Goal: Information Seeking & Learning: Learn about a topic

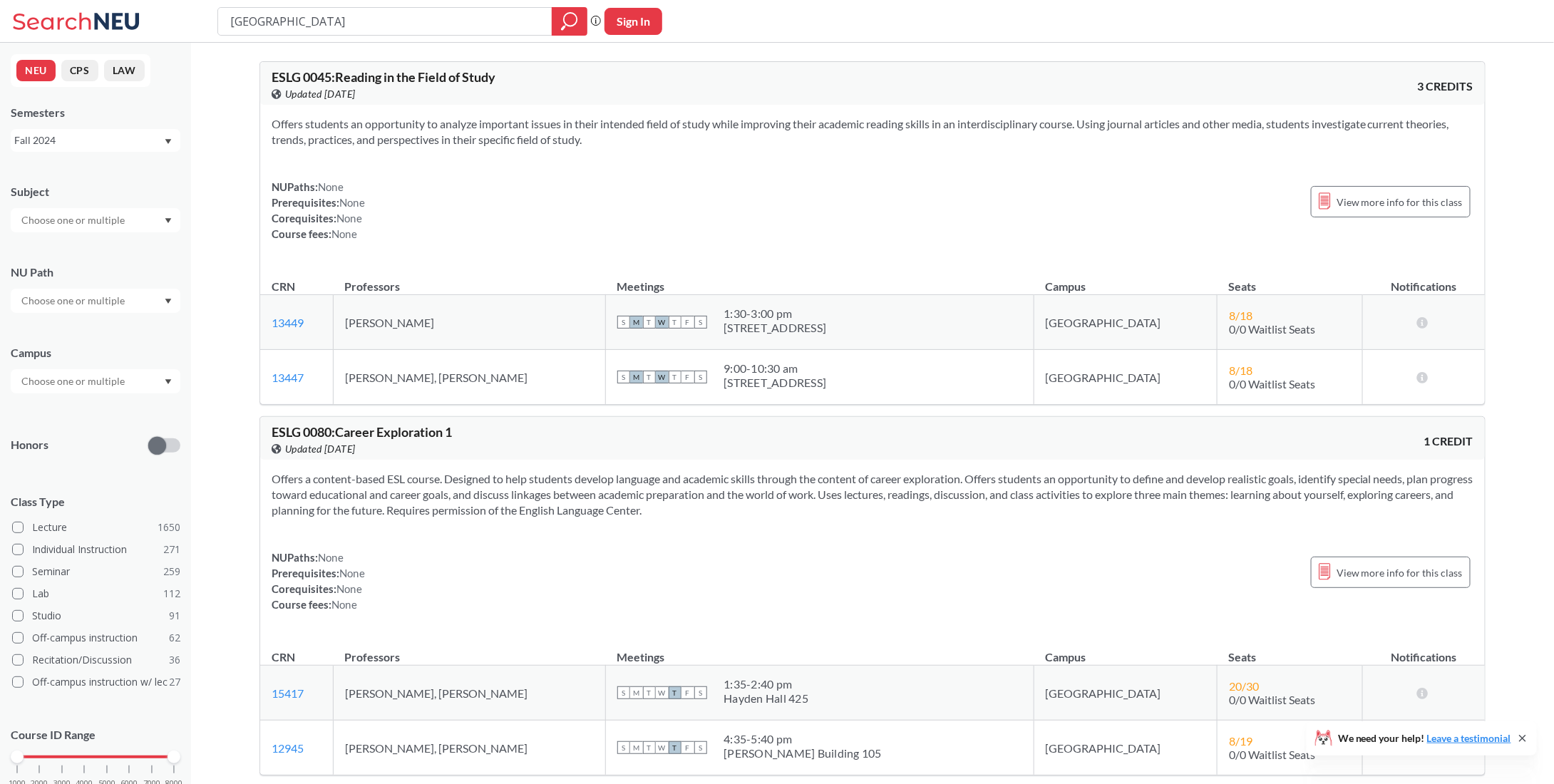
click at [135, 140] on div "Fall 2024" at bounding box center [89, 140] width 149 height 16
click at [92, 179] on div "Fall 2025" at bounding box center [99, 171] width 161 height 16
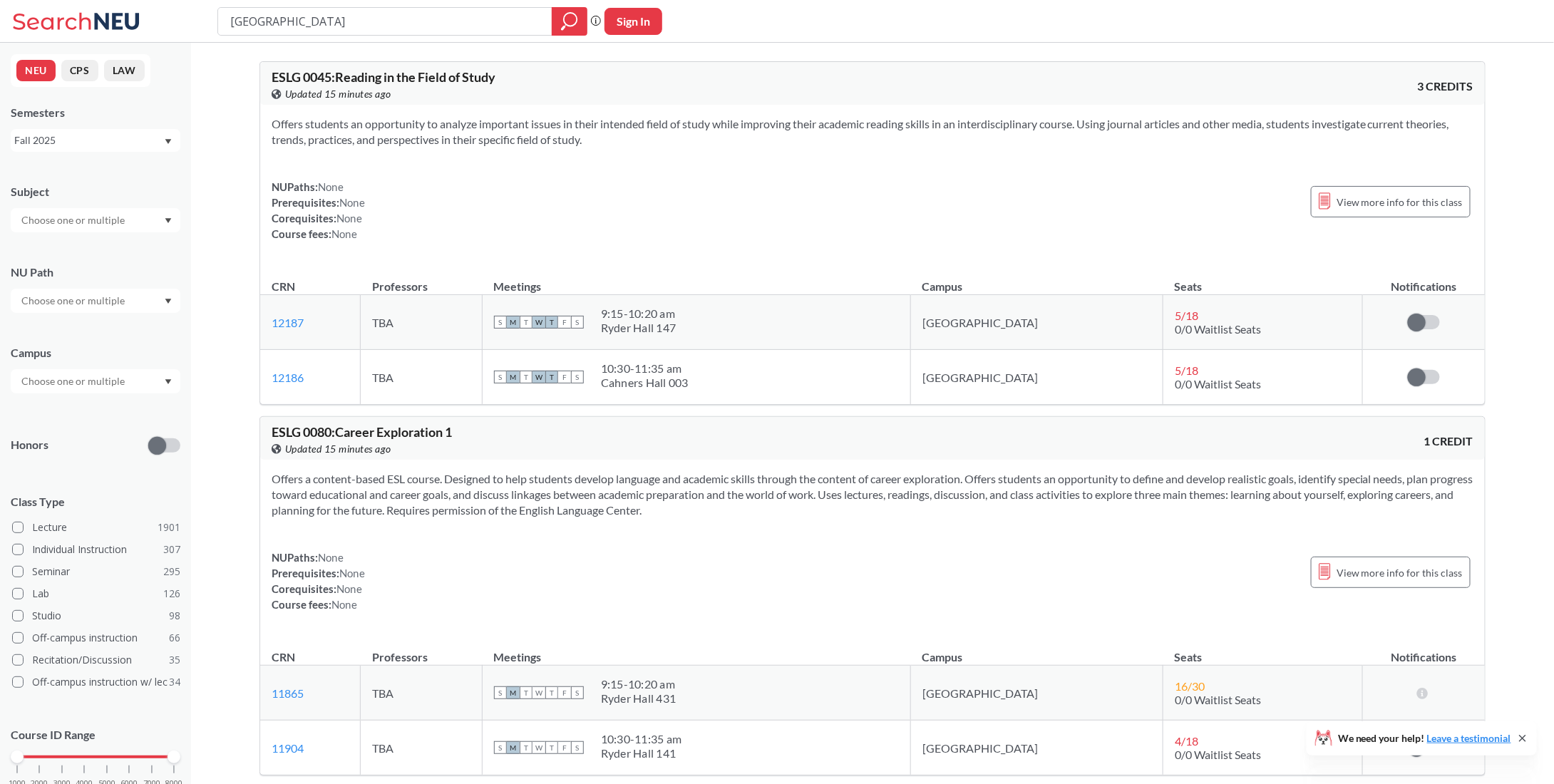
click at [101, 220] on input "text" at bounding box center [74, 220] width 119 height 17
click at [104, 241] on div "CS ( 115 )" at bounding box center [99, 245] width 161 height 16
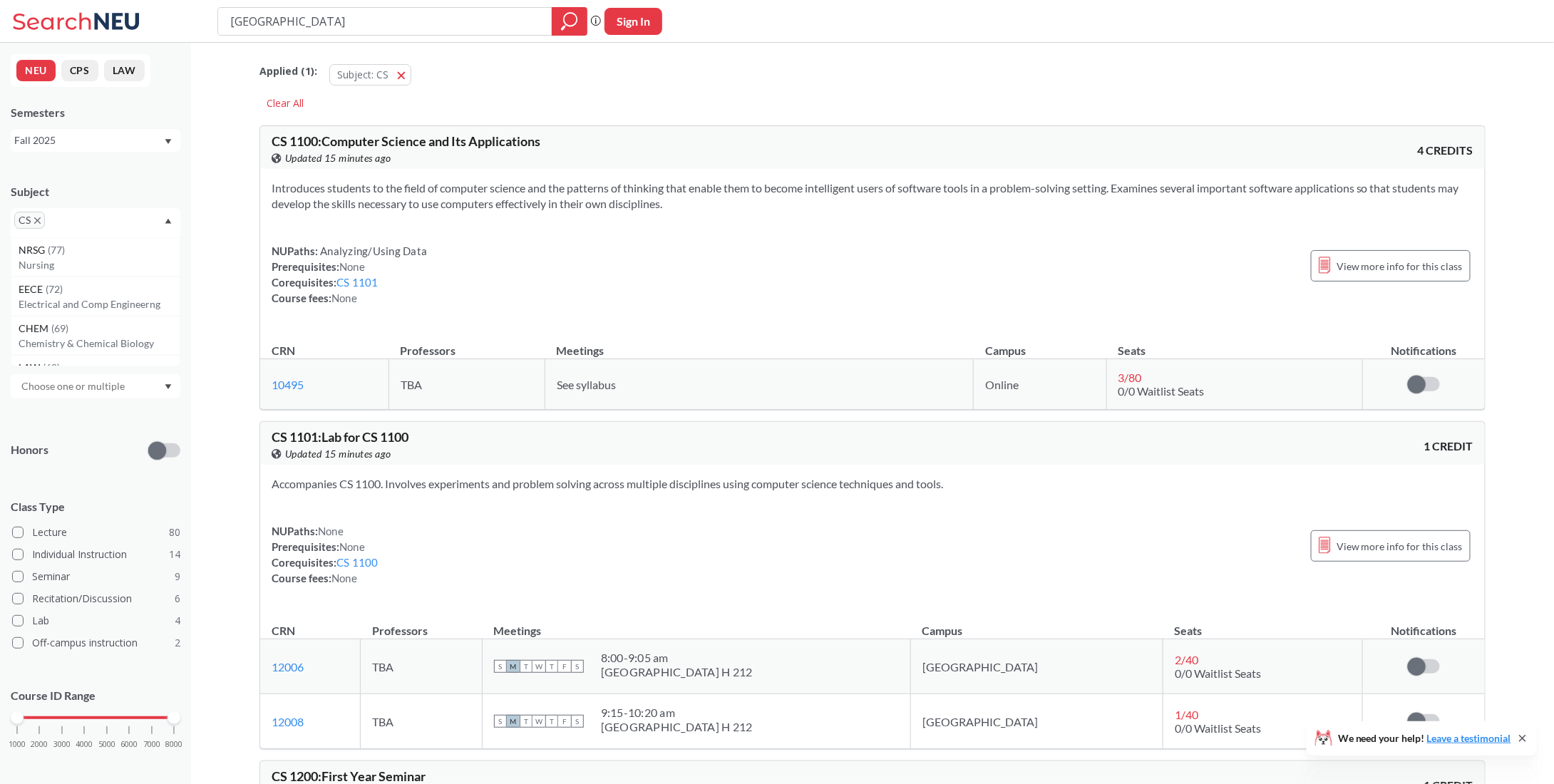
click at [68, 438] on div "Honors" at bounding box center [95, 441] width 170 height 50
click at [95, 389] on input "text" at bounding box center [74, 386] width 119 height 17
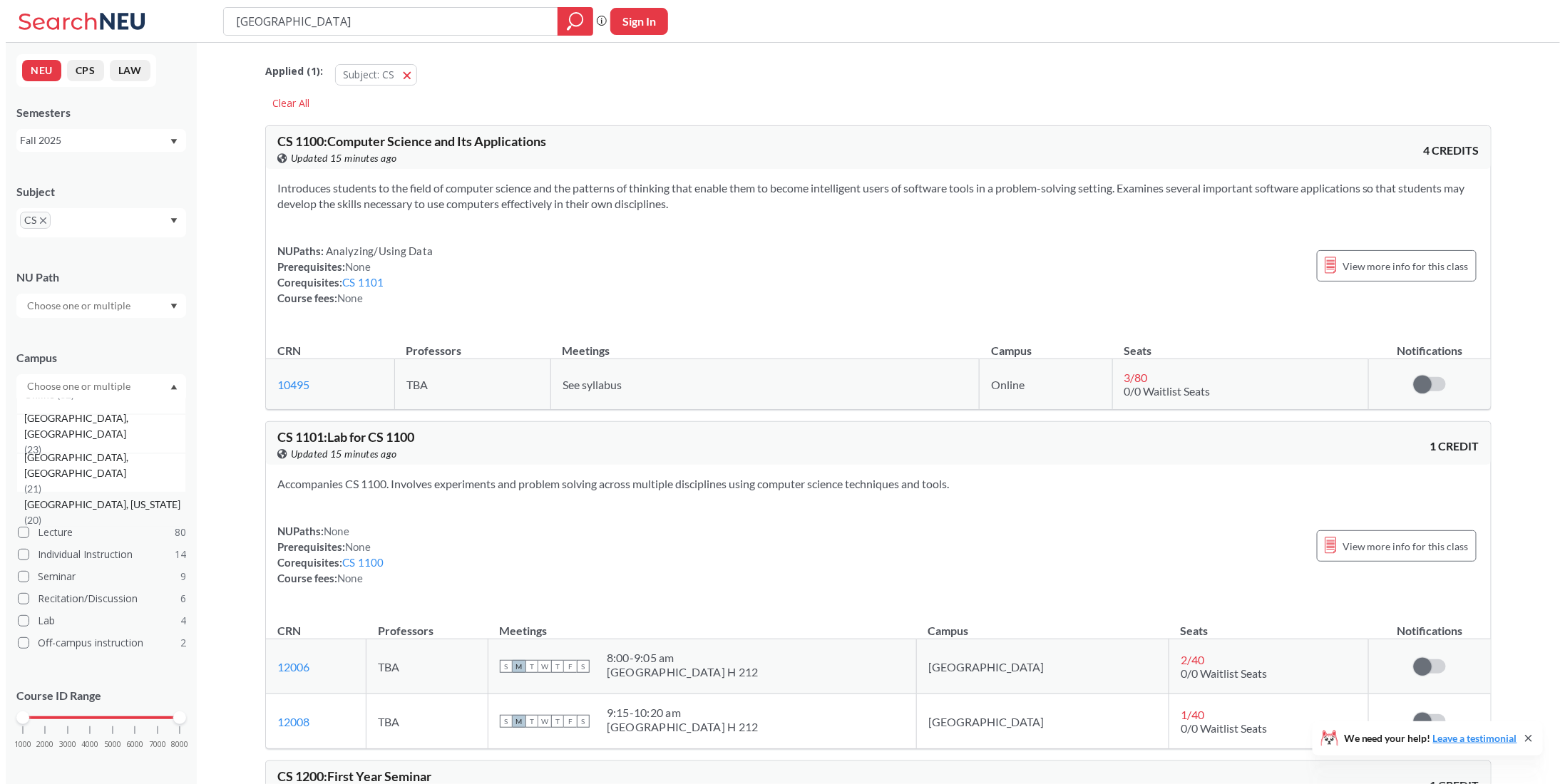
scroll to position [143, 0]
click at [63, 502] on span "[GEOGRAPHIC_DATA], [GEOGRAPHIC_DATA]" at bounding box center [99, 503] width 161 height 32
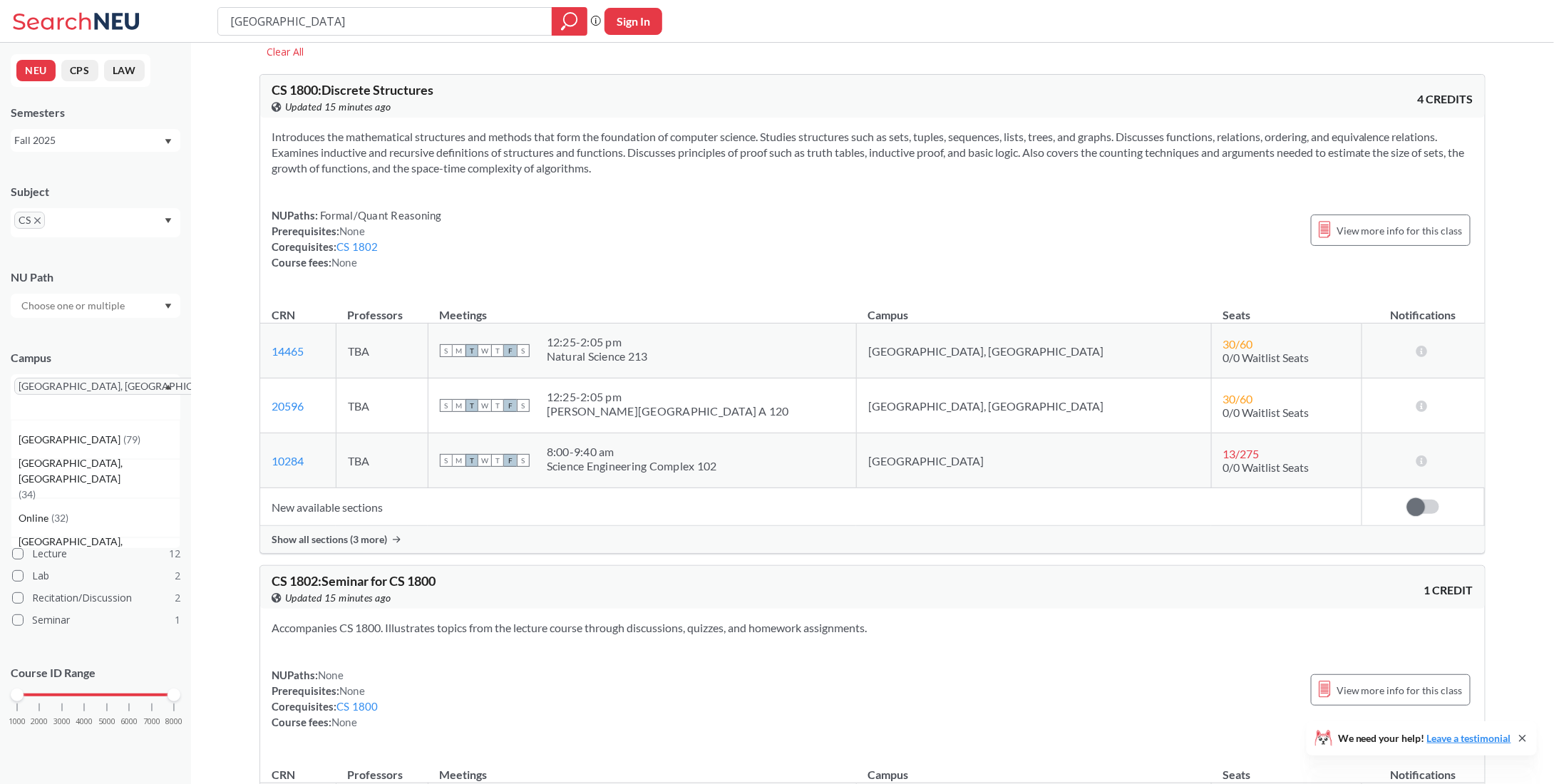
scroll to position [71, 0]
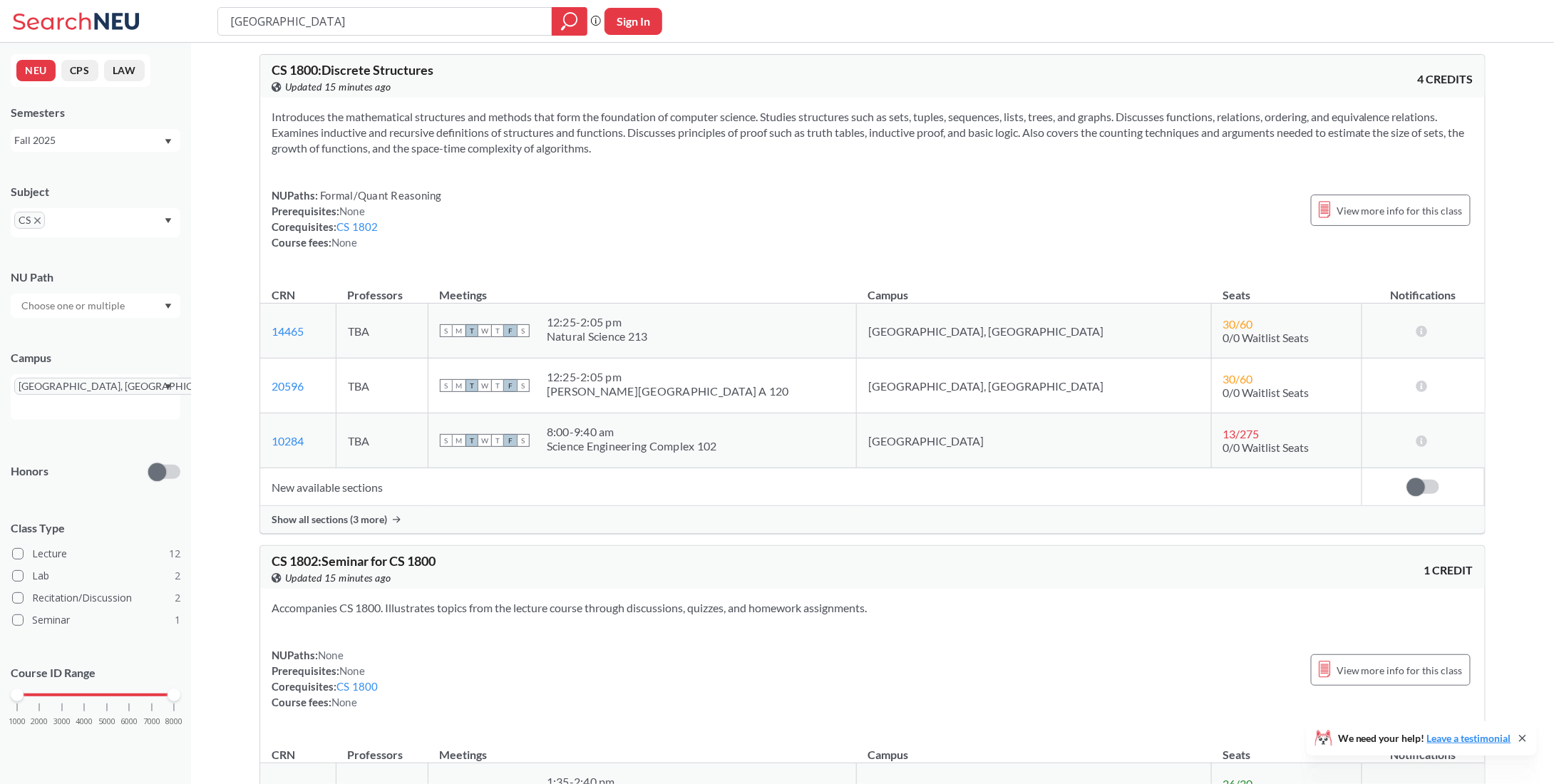
click at [530, 214] on div "NUPaths: Formal/Quant Reasoning Prerequisites: None Corequisites: CS 1802 Cours…" at bounding box center [873, 219] width 1202 height 63
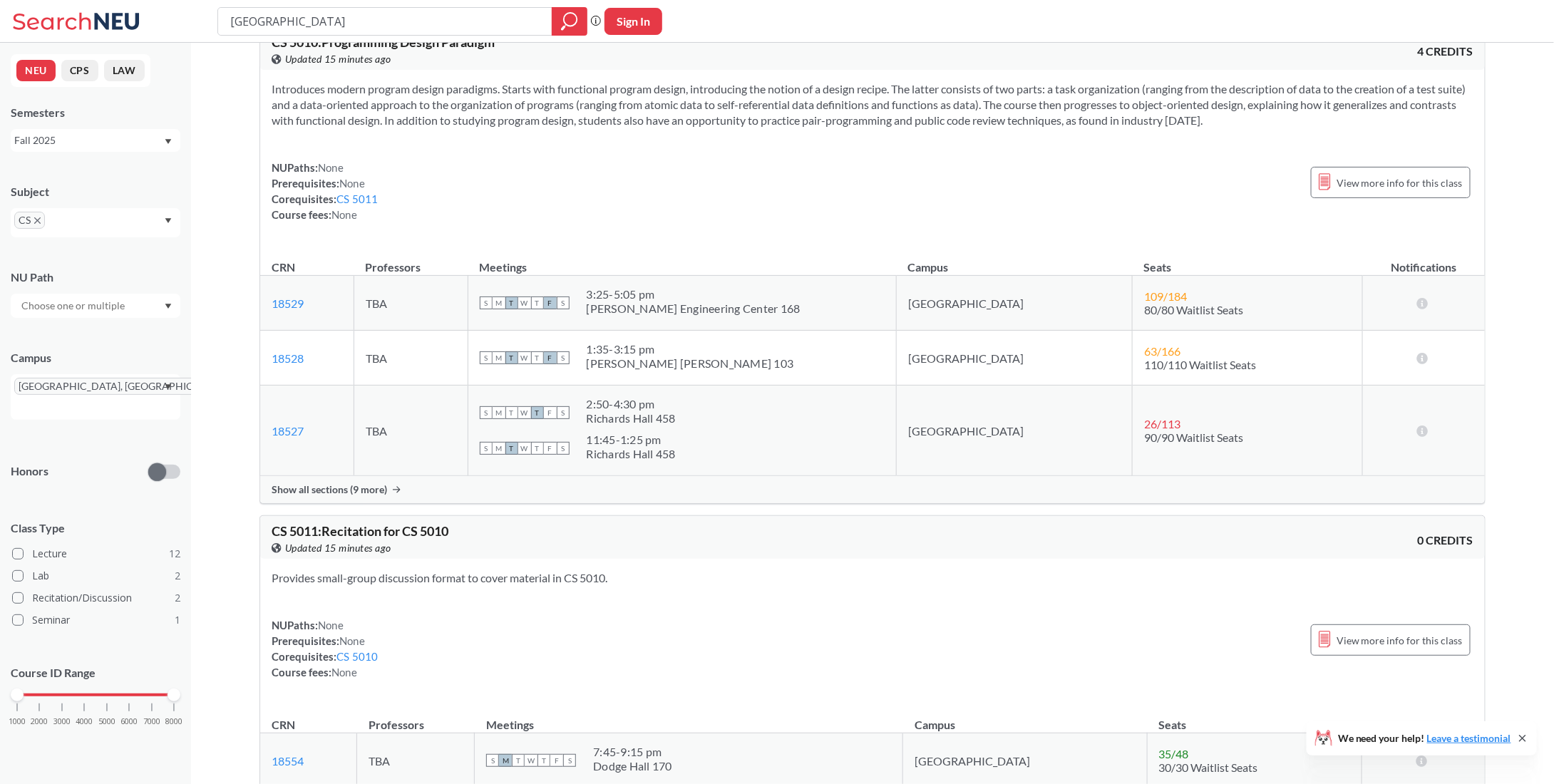
scroll to position [4491, 0]
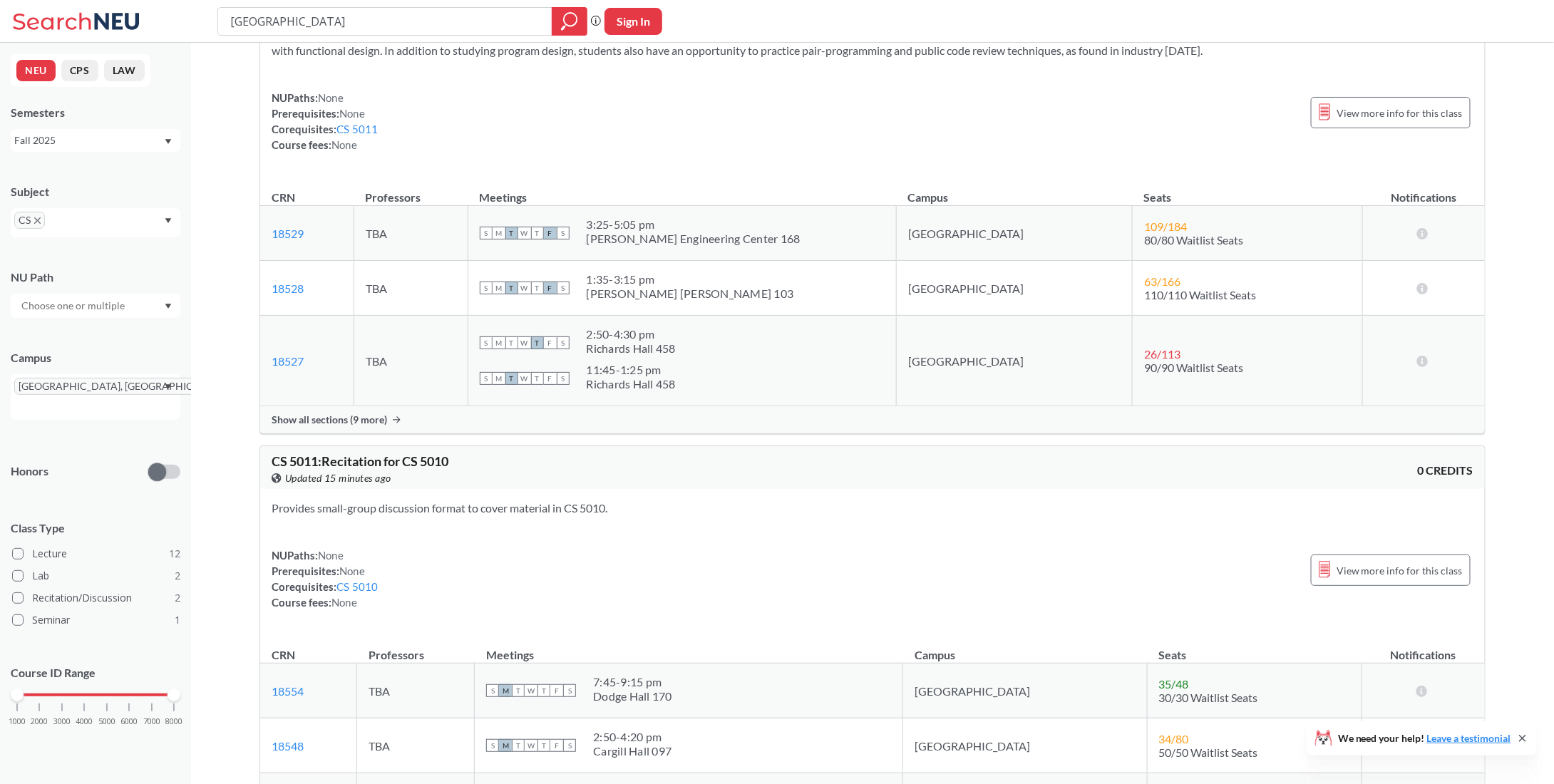
click at [389, 406] on div "Show all sections (9 more)" at bounding box center [872, 420] width 1225 height 27
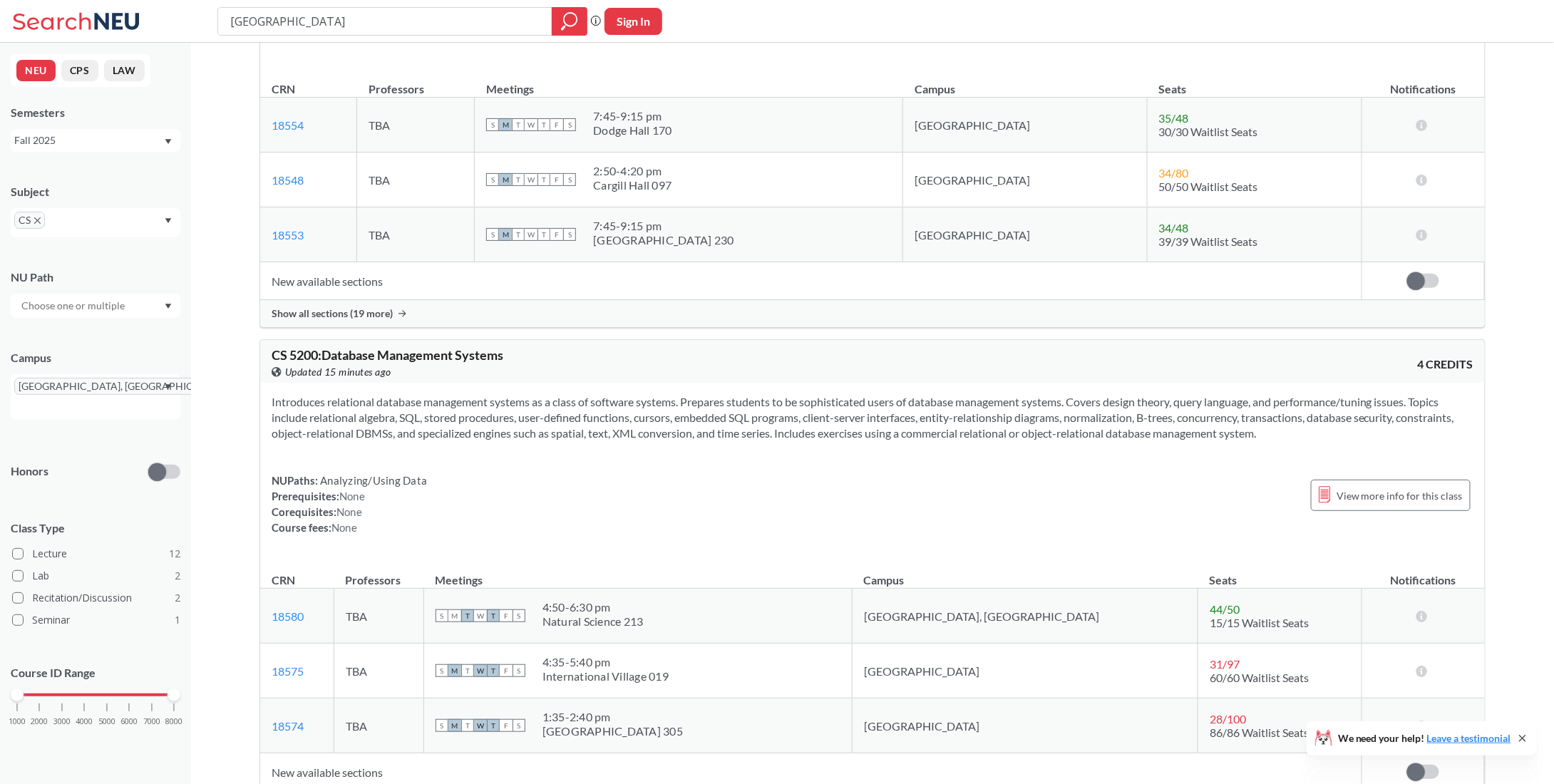
scroll to position [5631, 0]
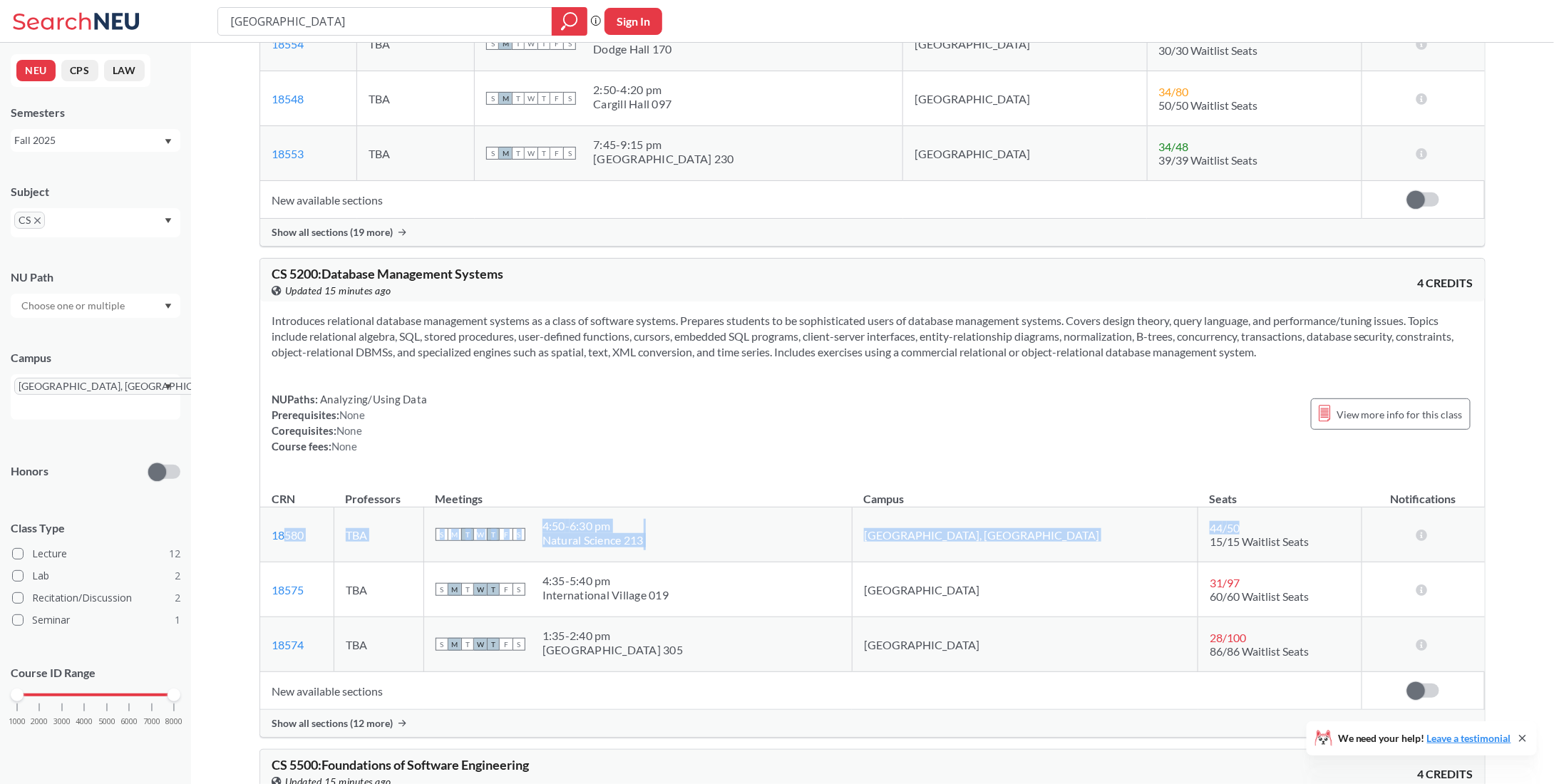
drag, startPoint x: 1160, startPoint y: 508, endPoint x: 283, endPoint y: 498, distance: 877.1
click at [283, 508] on tr "18580 View this section on Banner. TBA S M T W T F S 4:50 - 6:30 pm Natural Sci…" at bounding box center [872, 535] width 1225 height 55
click at [693, 391] on div "NUPaths: Analyzing/Using Data Prerequisites: None Corequisites: None Course fee…" at bounding box center [873, 423] width 1202 height 63
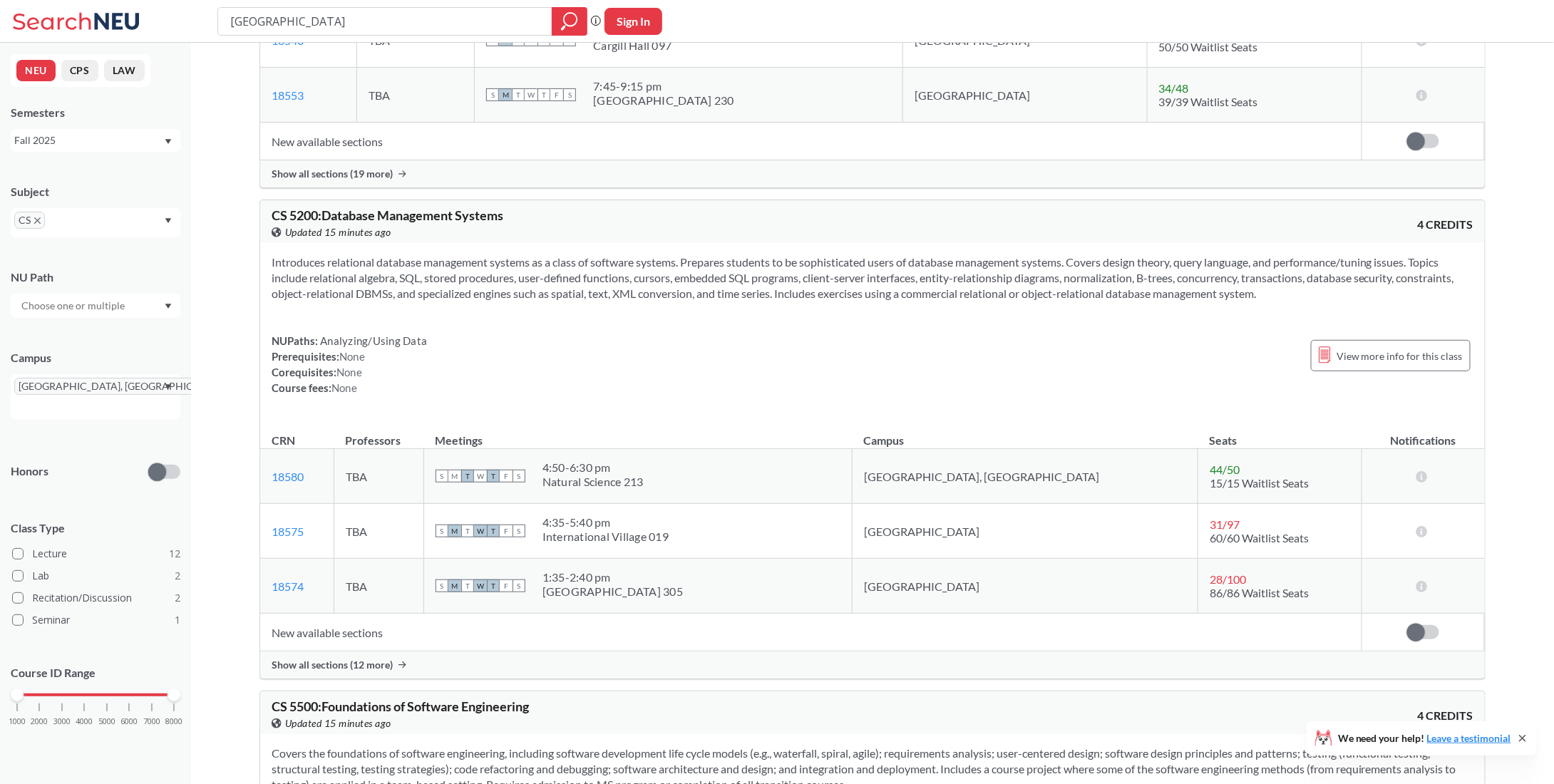
scroll to position [5774, 0]
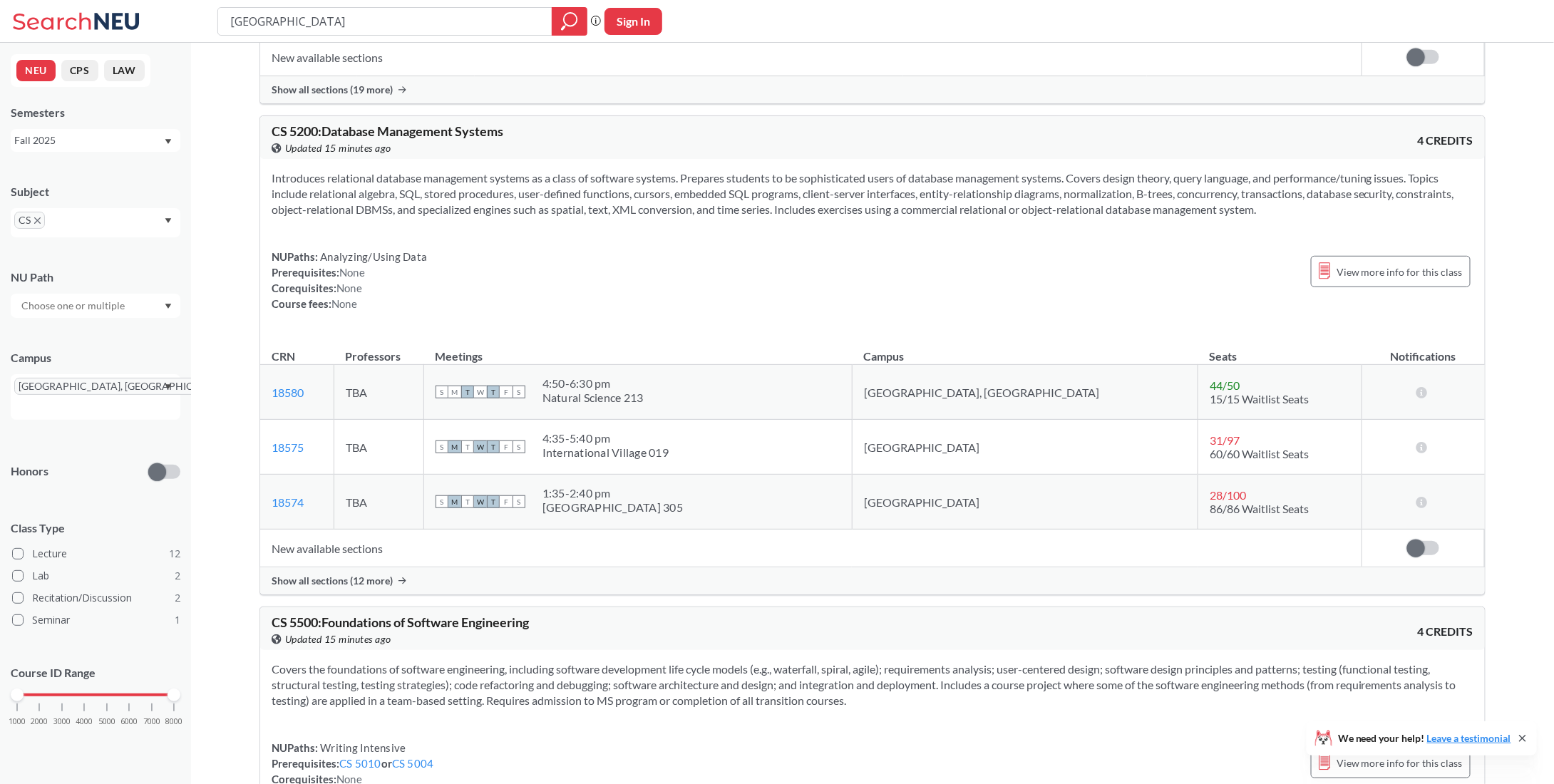
click at [375, 574] on span "Show all sections (12 more)" at bounding box center [332, 580] width 121 height 13
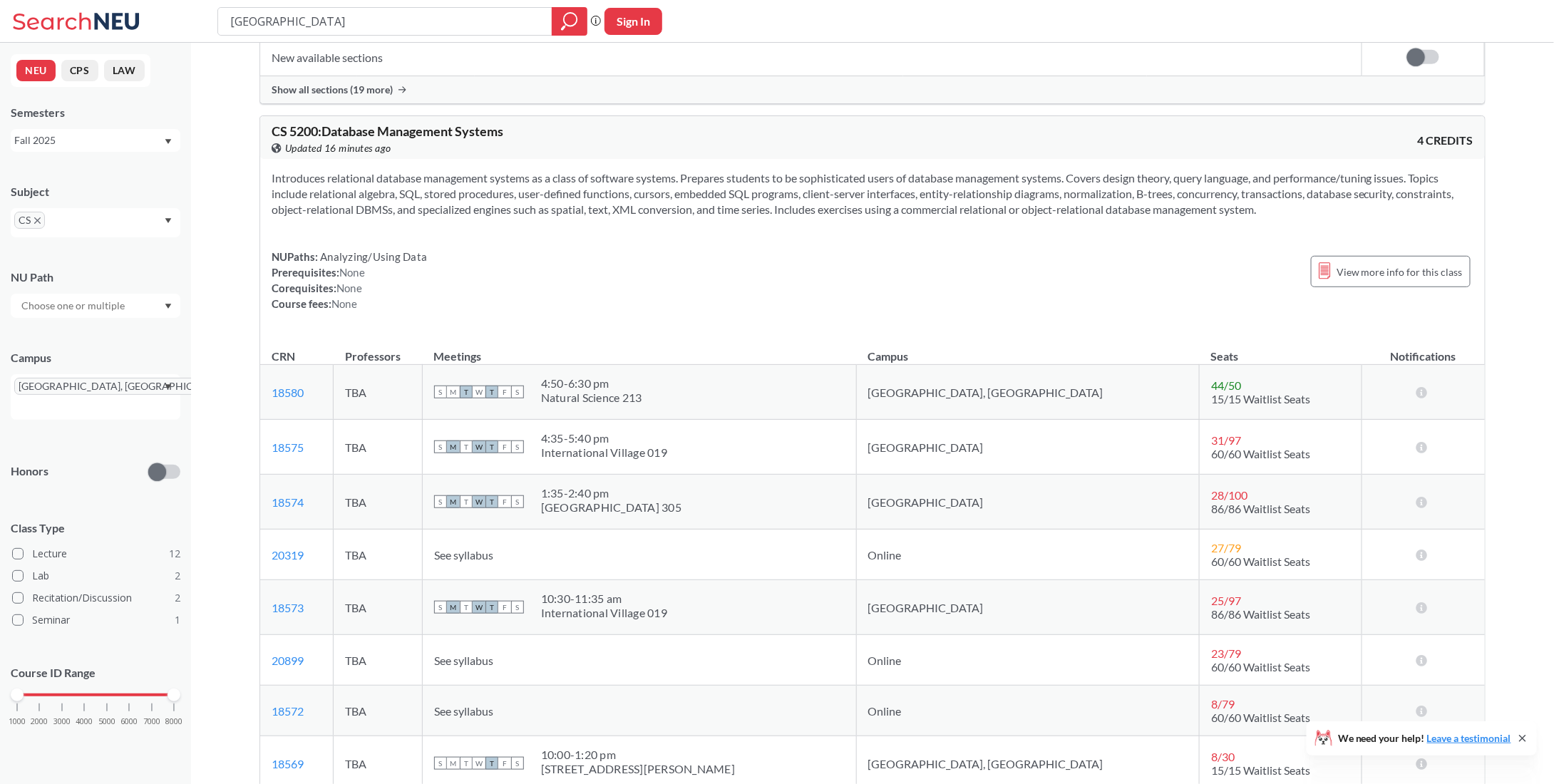
click at [642, 376] on div "4:50 - 6:30 pm" at bounding box center [592, 383] width 101 height 14
drag, startPoint x: 290, startPoint y: 105, endPoint x: 316, endPoint y: 101, distance: 26.3
click at [316, 123] on span "CS 5200 : Database Management Systems" at bounding box center [388, 131] width 232 height 16
copy span "5200"
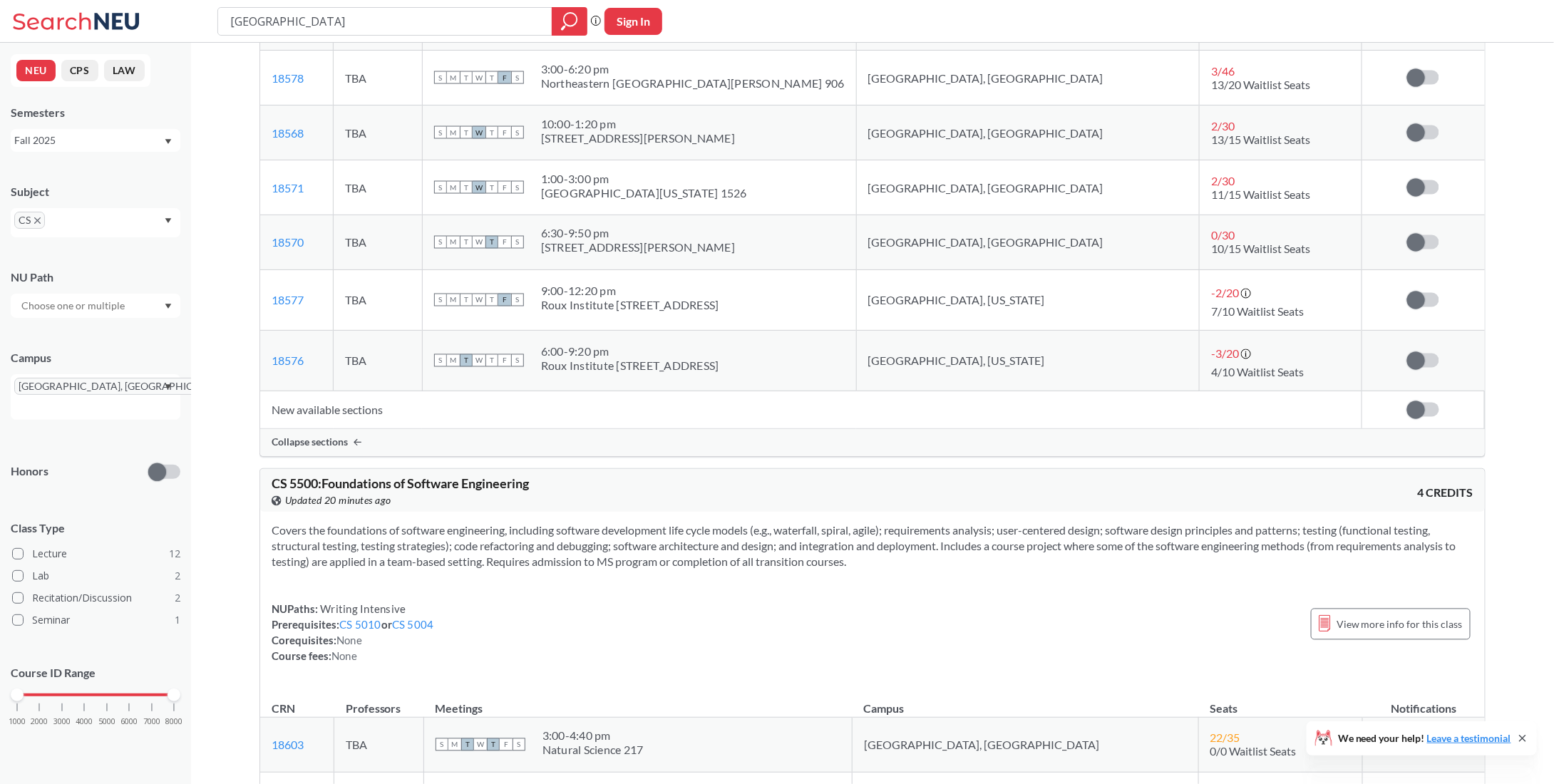
scroll to position [6843, 0]
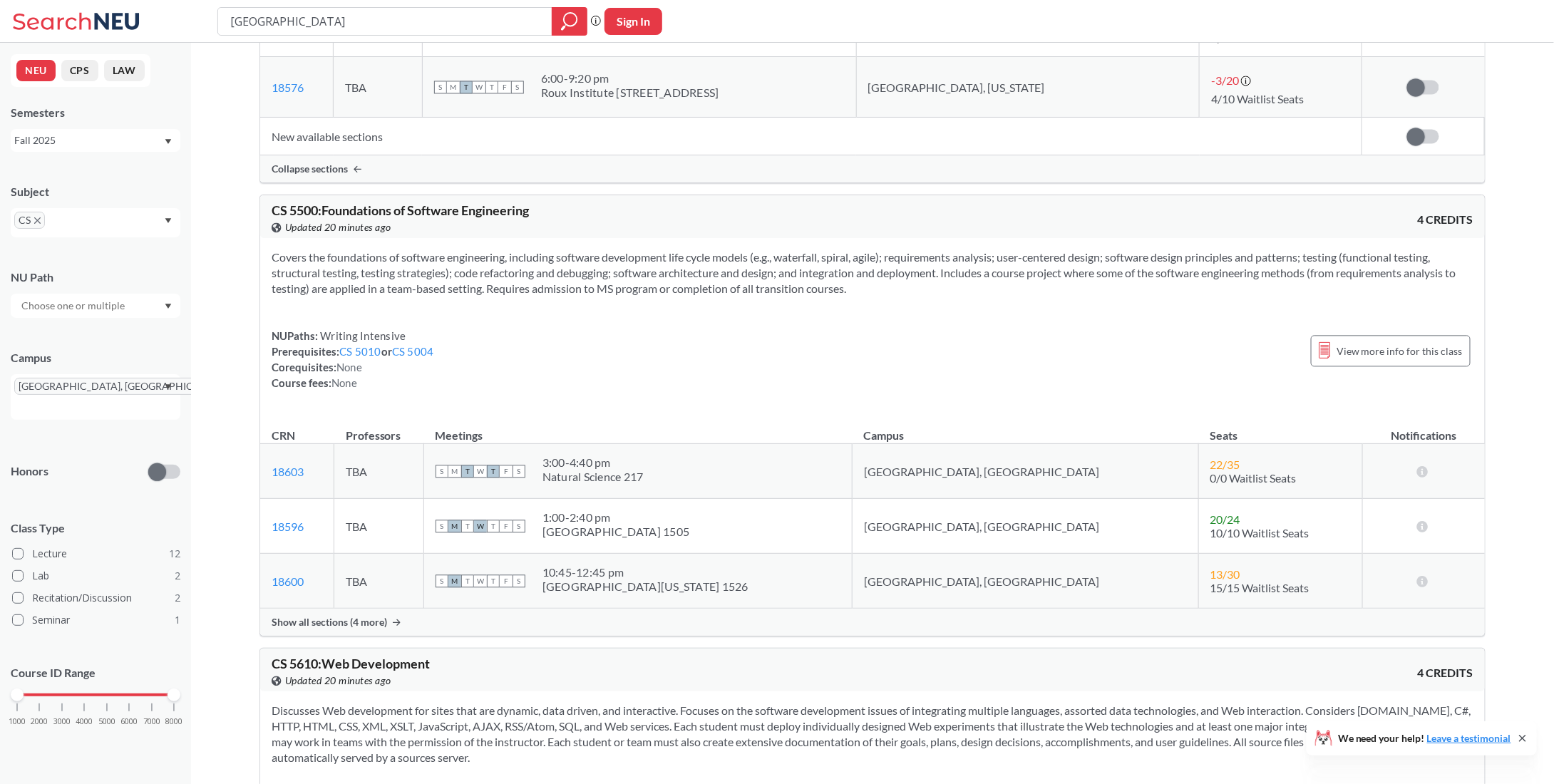
click at [1211, 457] on span "22 / 35" at bounding box center [1226, 464] width 30 height 14
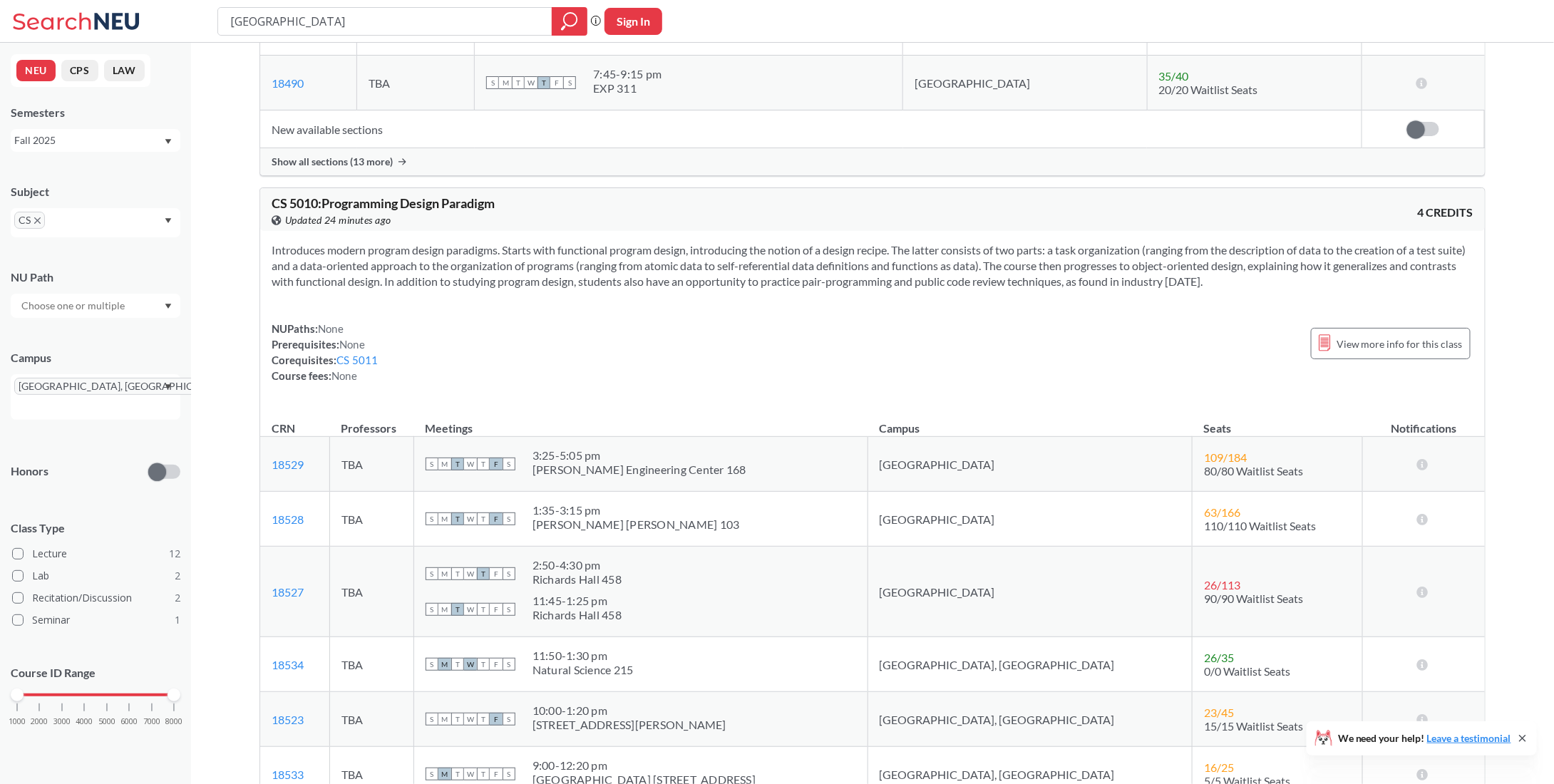
scroll to position [4280, 0]
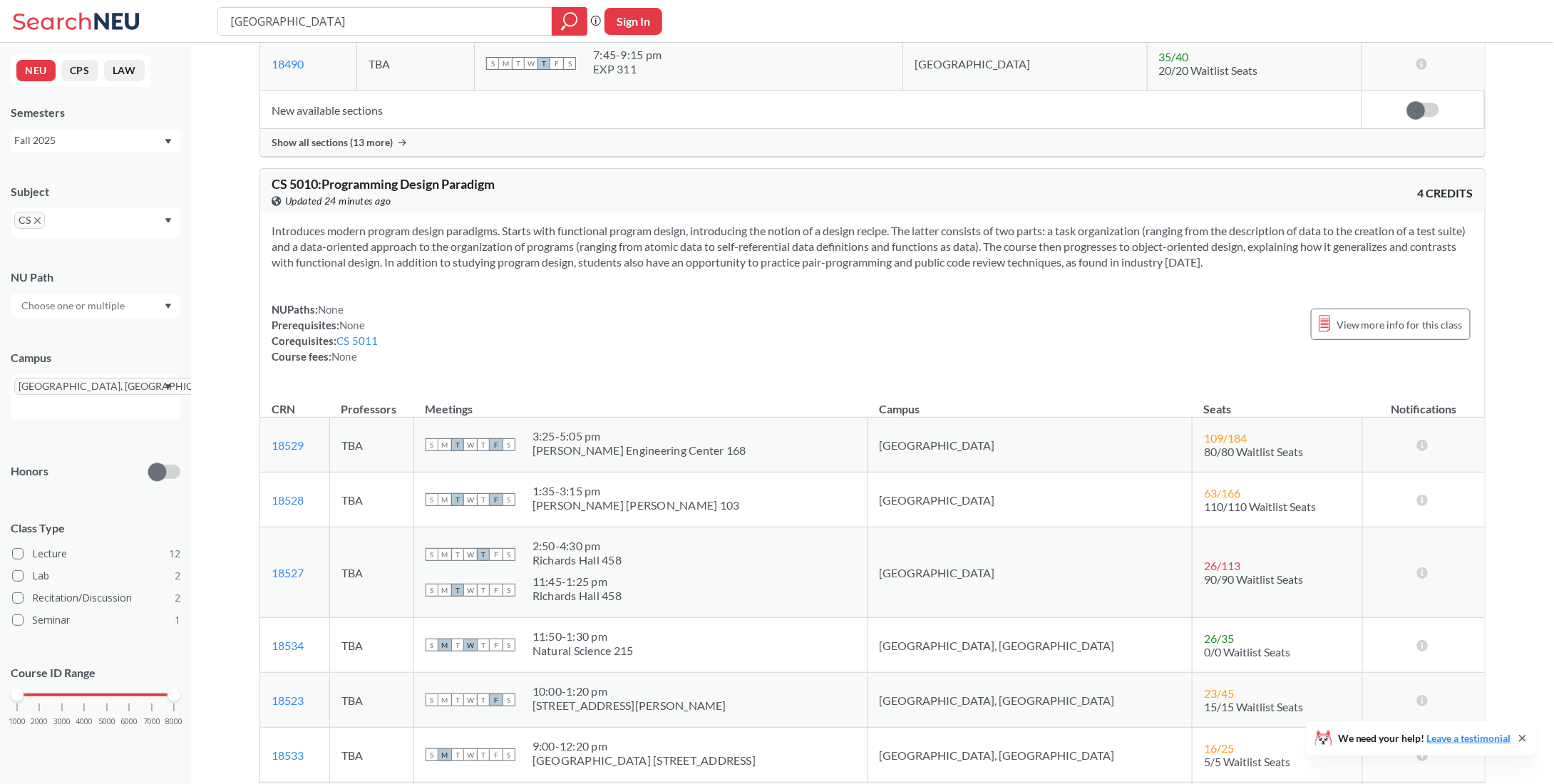
click at [538, 348] on div "Introduces modern program design paradigms. Starts with functional program desi…" at bounding box center [872, 300] width 1225 height 176
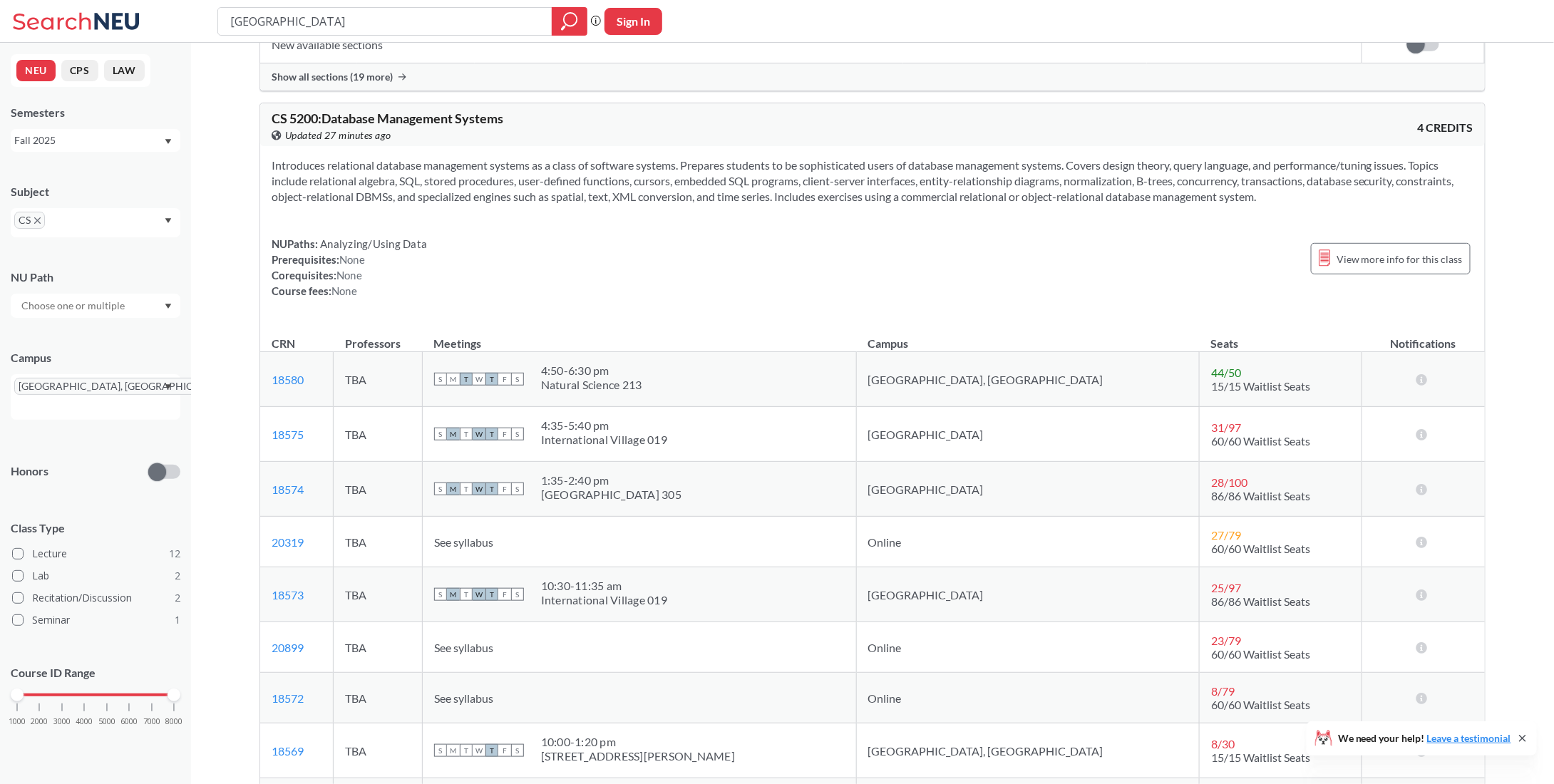
scroll to position [5848, 0]
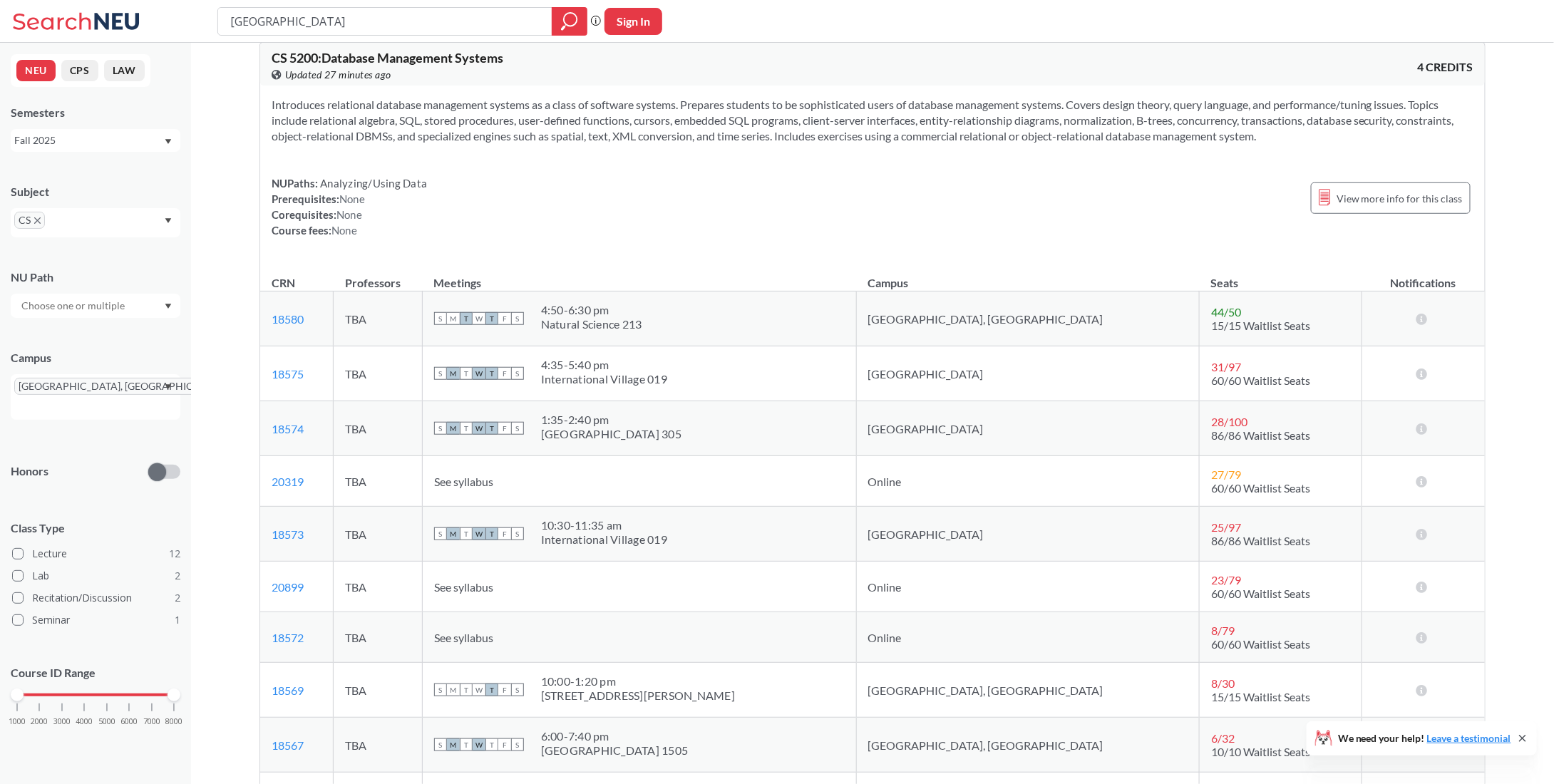
click at [1212, 318] on span "15/15 Waitlist Seats" at bounding box center [1261, 325] width 99 height 14
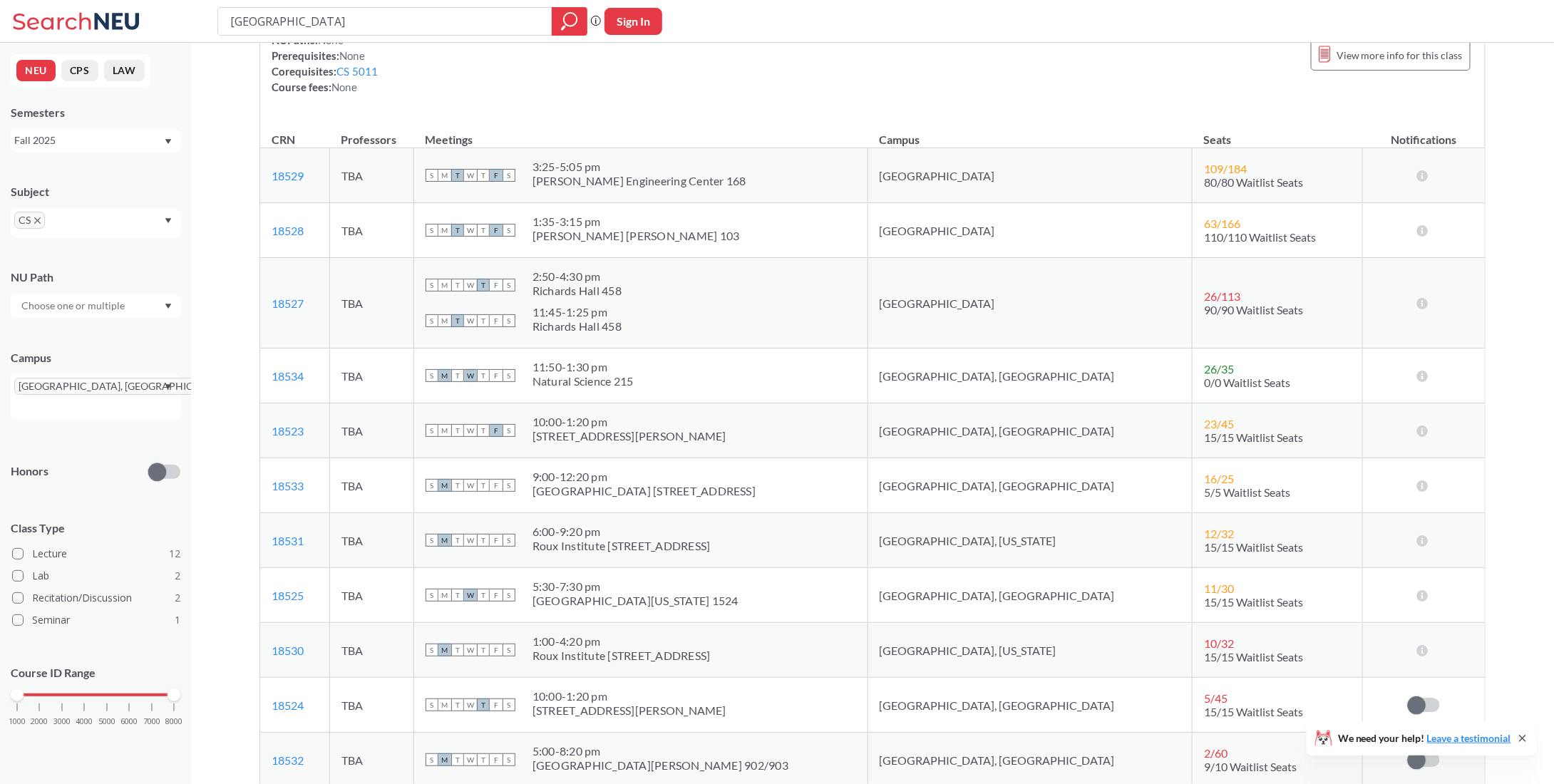
scroll to position [4564, 0]
